Goal: Transaction & Acquisition: Purchase product/service

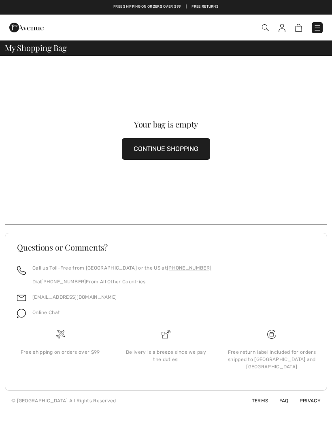
click at [16, 29] on img at bounding box center [26, 27] width 34 height 16
click at [142, 153] on button "CONTINUE SHOPPING" at bounding box center [166, 149] width 88 height 22
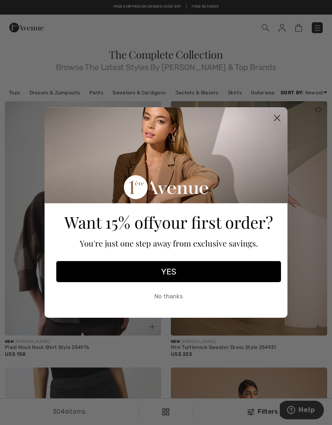
click at [277, 116] on circle "Close dialog" at bounding box center [276, 117] width 13 height 13
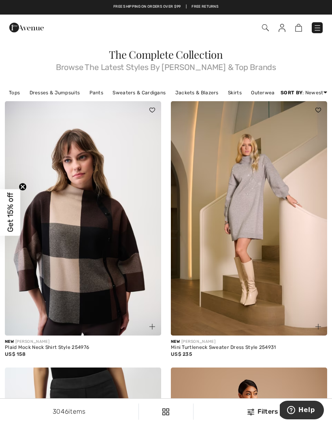
click at [16, 28] on img at bounding box center [26, 27] width 34 height 16
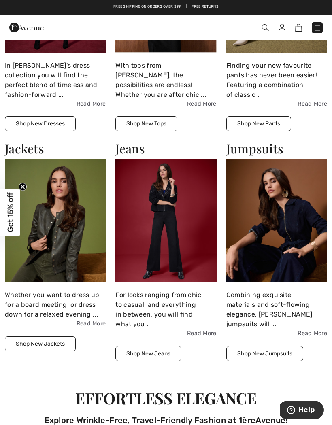
scroll to position [587, 0]
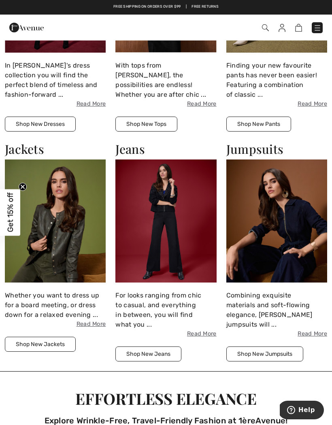
click at [60, 204] on img at bounding box center [55, 220] width 101 height 123
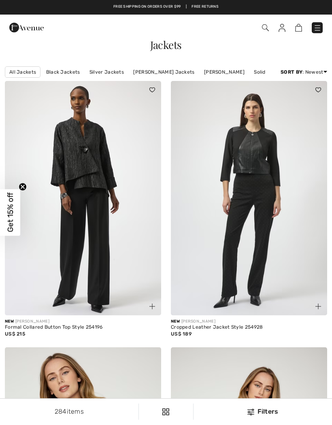
checkbox input "true"
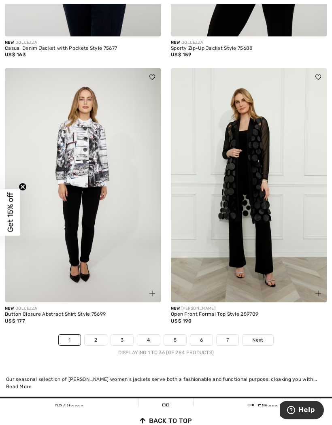
scroll to position [4772, 0]
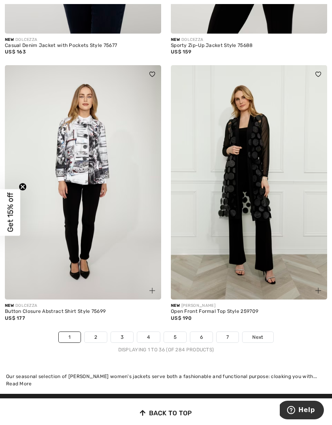
click at [93, 332] on link "2" at bounding box center [96, 337] width 22 height 11
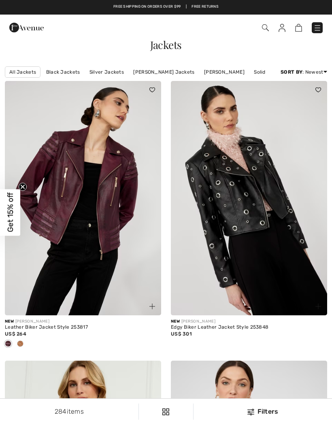
checkbox input "true"
click at [314, 33] on link at bounding box center [317, 27] width 11 height 11
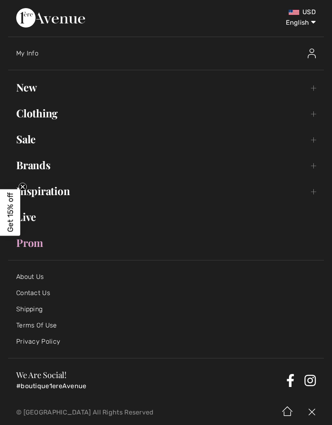
click at [32, 120] on link "Clothing Toggle submenu" at bounding box center [166, 113] width 316 height 18
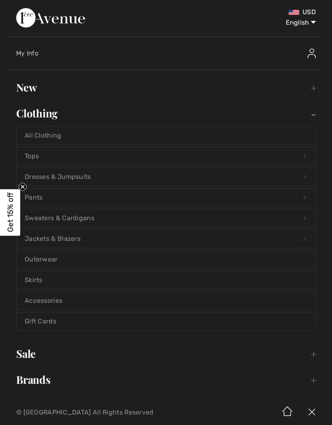
click at [19, 87] on link "New Toggle submenu" at bounding box center [166, 88] width 316 height 18
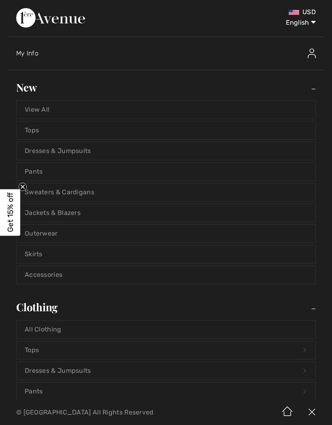
click at [25, 128] on link "Tops" at bounding box center [166, 130] width 299 height 18
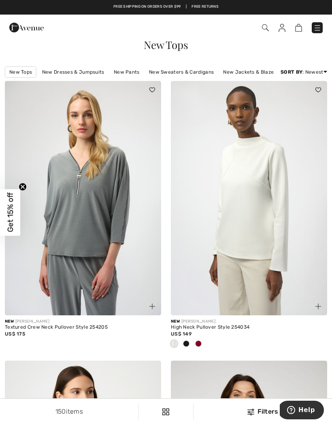
click at [311, 34] on div "Checkout" at bounding box center [234, 27] width 190 height 17
click at [312, 32] on link at bounding box center [317, 27] width 11 height 11
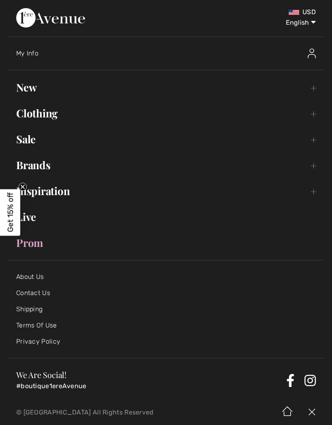
click at [29, 113] on link "Clothing Toggle submenu" at bounding box center [166, 113] width 316 height 18
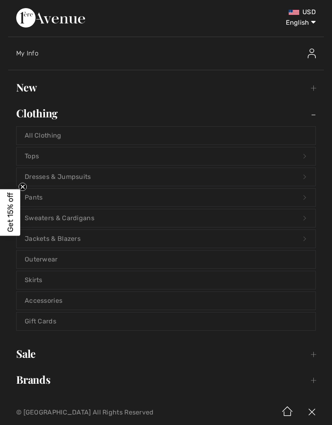
click at [23, 187] on icon "Close teaser" at bounding box center [22, 186] width 3 height 3
